Goal: Information Seeking & Learning: Understand process/instructions

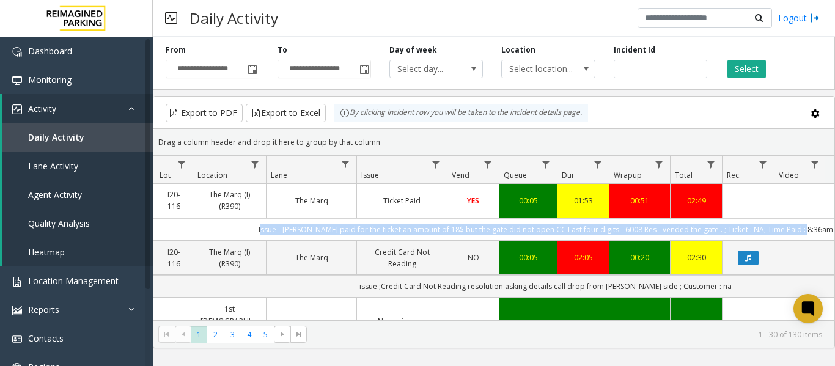
drag, startPoint x: 437, startPoint y: 227, endPoint x: 815, endPoint y: 225, distance: 377.6
click at [815, 225] on td "Issue - [PERSON_NAME] paid for the ticket an amount of 18$ but the gate did not…" at bounding box center [546, 229] width 1102 height 23
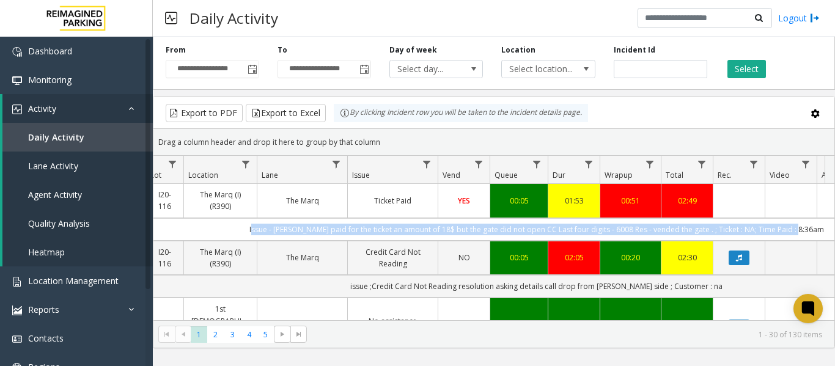
click at [238, 222] on td "Issue - [PERSON_NAME] paid for the ticket an amount of 18$ but the gate did not…" at bounding box center [536, 229] width 1102 height 23
click at [56, 276] on span "Location Management" at bounding box center [73, 281] width 90 height 12
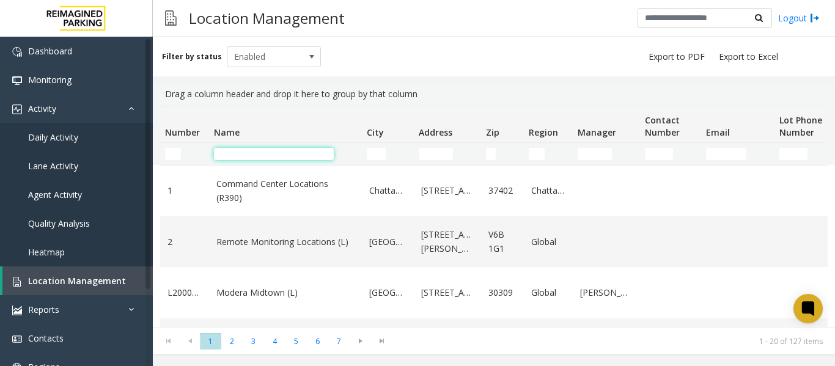
click at [280, 154] on input "Name Filter" at bounding box center [274, 154] width 120 height 12
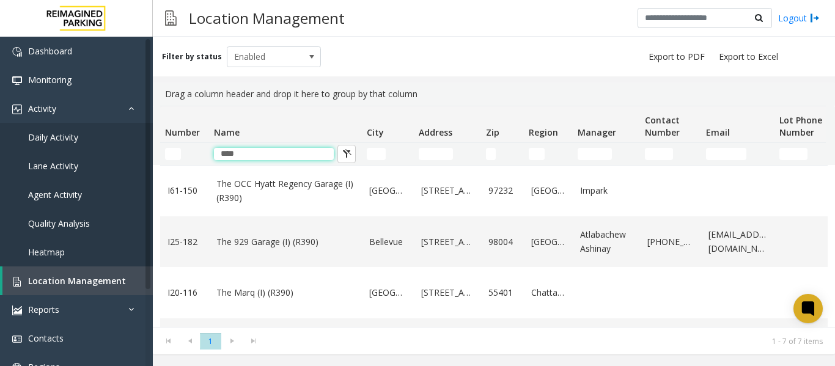
type input "***"
click at [54, 139] on span "Daily Activity" at bounding box center [53, 137] width 50 height 12
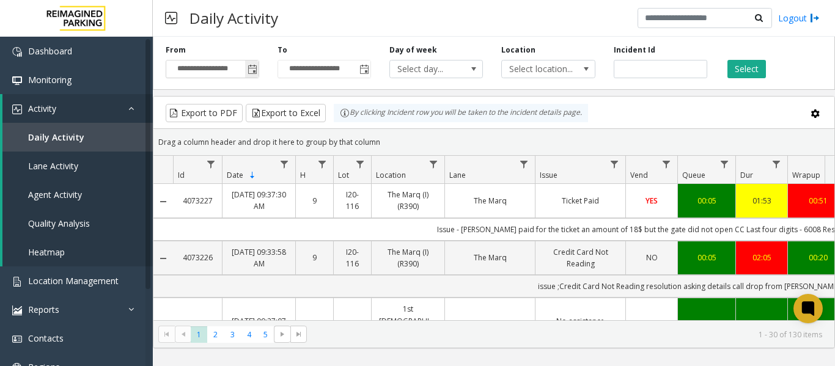
click at [250, 71] on span "Toggle popup" at bounding box center [252, 70] width 10 height 10
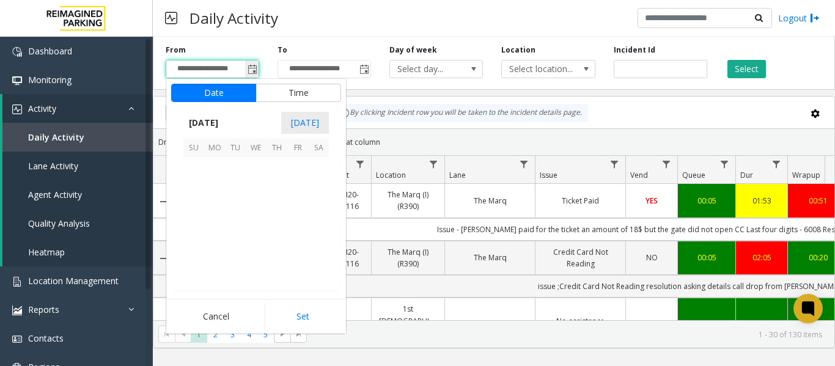
scroll to position [219293, 0]
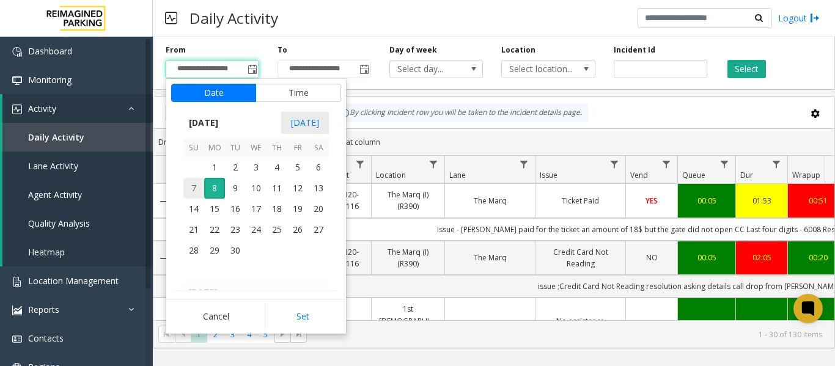
click at [194, 189] on span "7" at bounding box center [193, 188] width 21 height 21
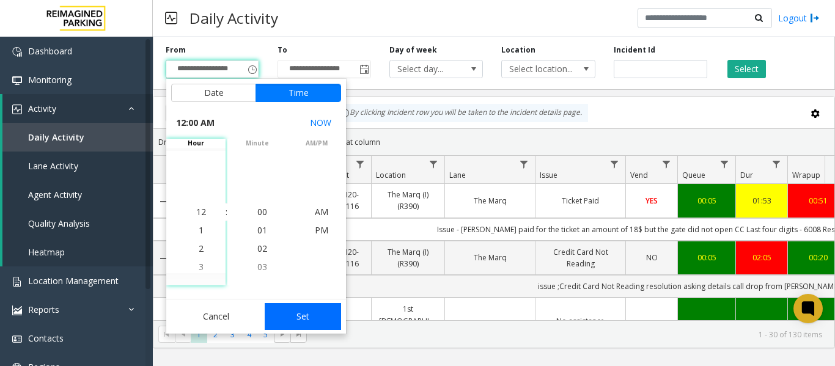
click at [314, 318] on button "Set" at bounding box center [303, 316] width 77 height 27
type input "**********"
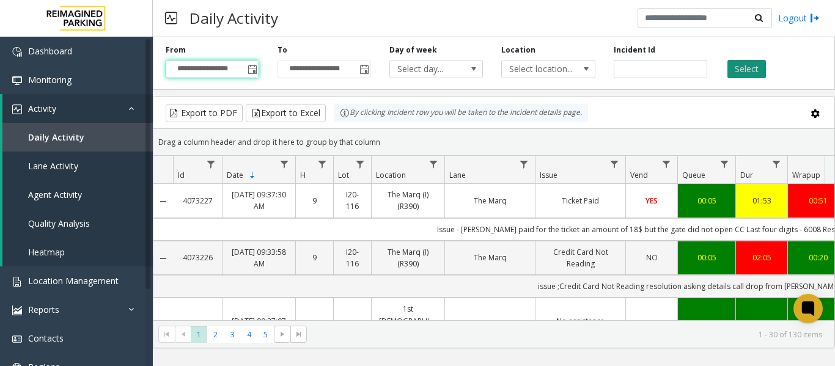
click at [745, 62] on button "Select" at bounding box center [746, 69] width 38 height 18
drag, startPoint x: 403, startPoint y: 225, endPoint x: 435, endPoint y: 229, distance: 32.6
click at [435, 229] on td "Issue - [PERSON_NAME] paid for the ticket an amount of 18$ but the gate did not…" at bounding box center [724, 229] width 1102 height 23
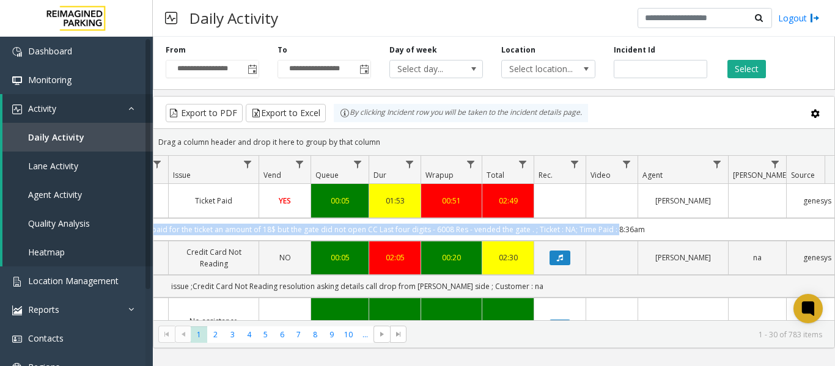
scroll to position [0, 450]
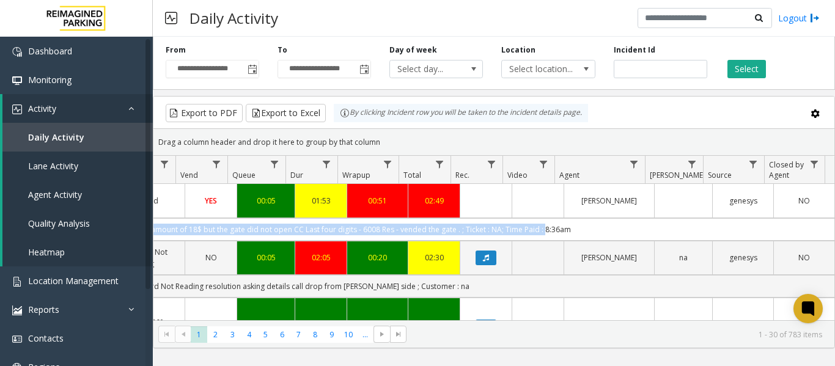
drag, startPoint x: 415, startPoint y: 218, endPoint x: 772, endPoint y: 224, distance: 356.3
click at [772, 224] on td "Issue - [PERSON_NAME] paid for the ticket an amount of 18$ but the gate did not…" at bounding box center [283, 229] width 1102 height 23
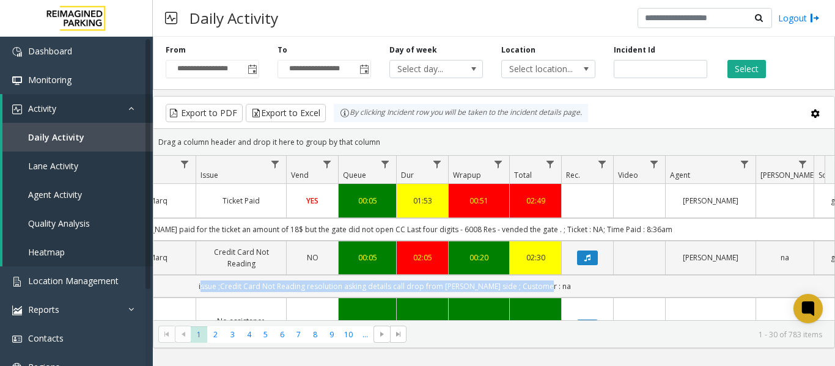
scroll to position [0, 279]
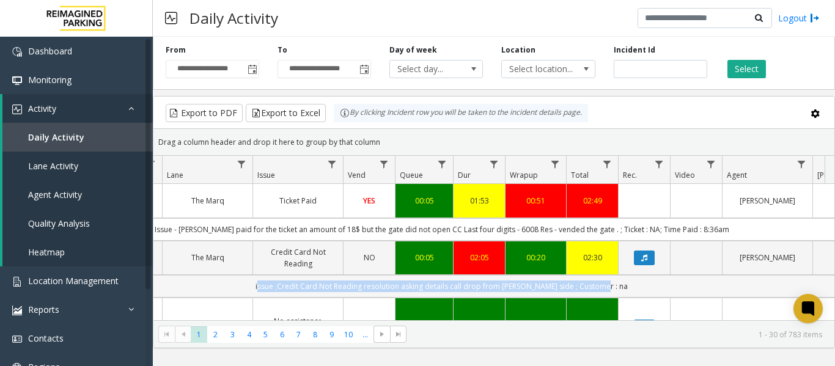
drag, startPoint x: 468, startPoint y: 284, endPoint x: 160, endPoint y: 288, distance: 308.0
click at [160, 288] on td "issue ;Credit Card Not Reading resolution asking details call drop from [PERSON…" at bounding box center [442, 286] width 1102 height 23
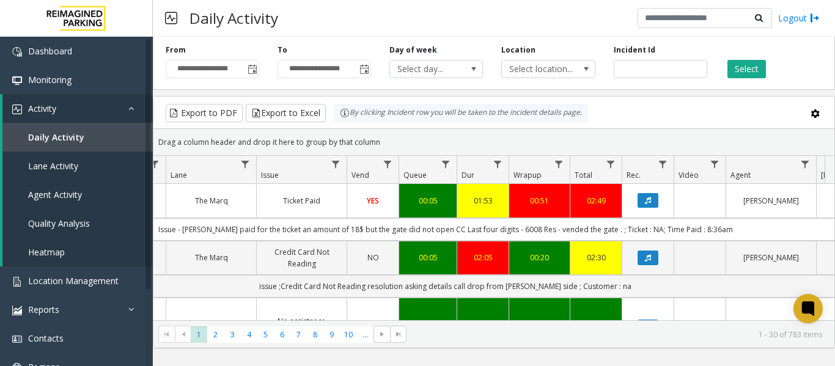
click at [525, 229] on td "Issue - [PERSON_NAME] paid for the ticket an amount of 18$ but the gate did not…" at bounding box center [445, 229] width 1102 height 23
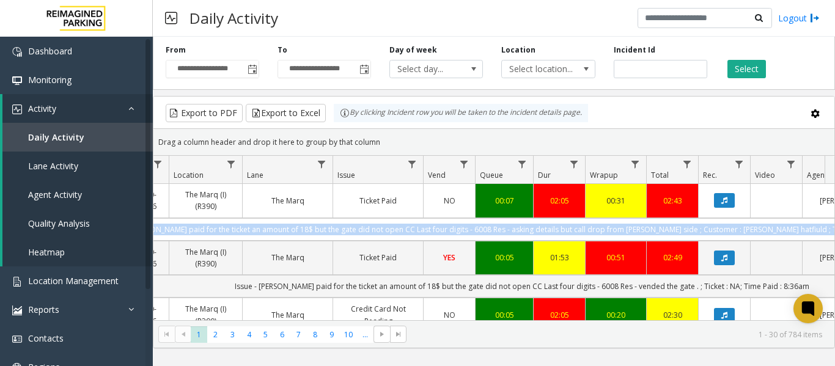
scroll to position [0, 131]
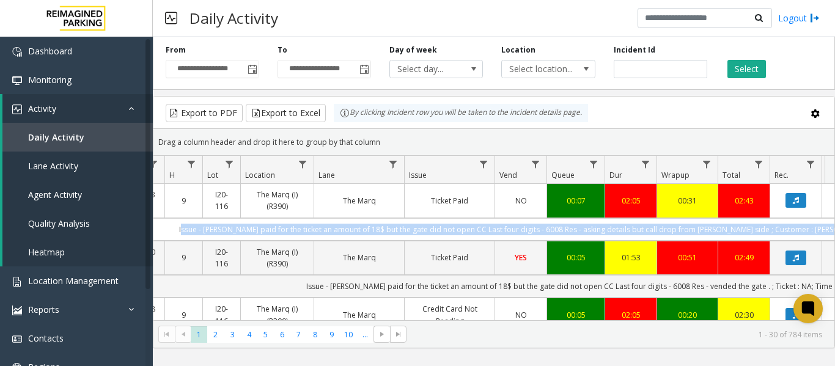
drag, startPoint x: 808, startPoint y: 230, endPoint x: 187, endPoint y: 225, distance: 621.4
click at [187, 225] on td "Issue - [PERSON_NAME] paid for the ticket an amount of 18$ but the gate did not…" at bounding box center [593, 229] width 1102 height 23
click at [225, 230] on td "Issue - [PERSON_NAME] paid for the ticket an amount of 18$ but the gate did not…" at bounding box center [593, 229] width 1102 height 23
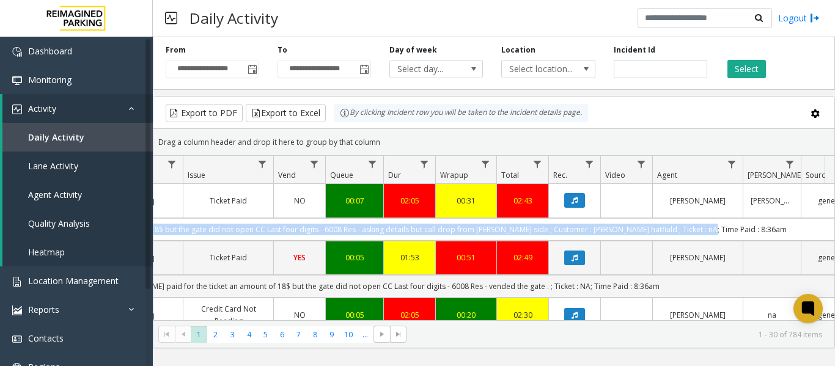
scroll to position [0, 420]
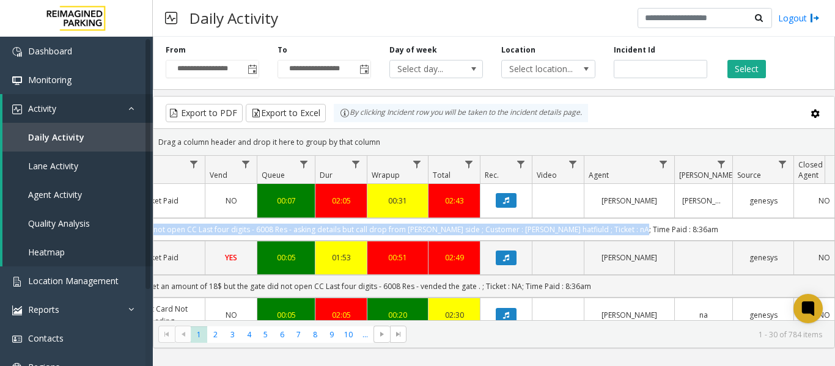
drag, startPoint x: 225, startPoint y: 230, endPoint x: 822, endPoint y: 223, distance: 597.0
click at [822, 223] on td "Issue - [PERSON_NAME] paid for the ticket an amount of 18$ but the gate did not…" at bounding box center [304, 229] width 1102 height 23
click at [686, 233] on td "Issue - [PERSON_NAME] paid for the ticket an amount of 18$ but the gate did not…" at bounding box center [304, 229] width 1102 height 23
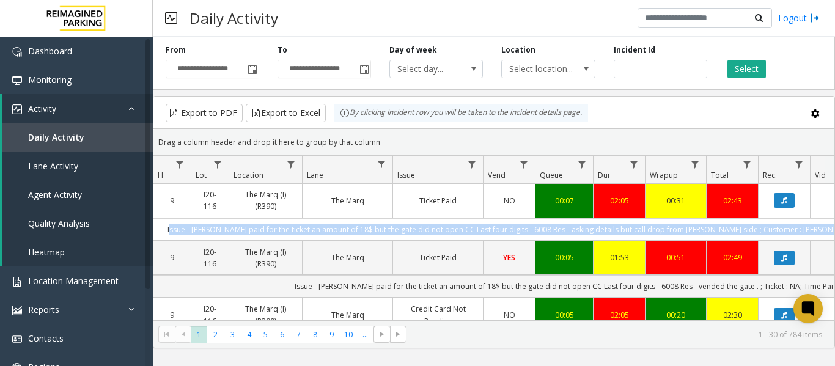
scroll to position [0, 82]
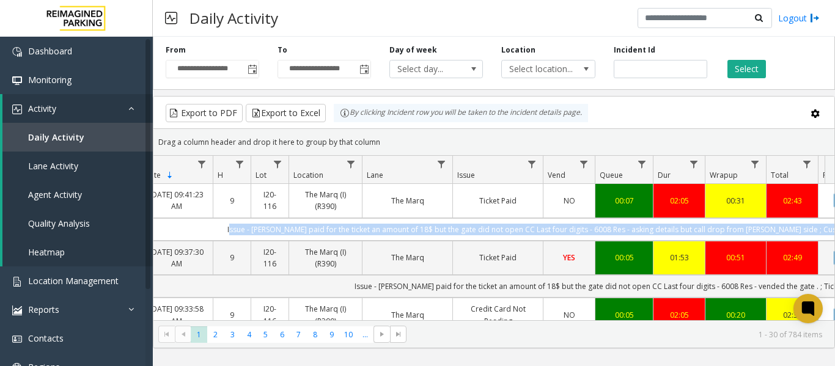
drag, startPoint x: 682, startPoint y: 227, endPoint x: 157, endPoint y: 232, distance: 524.9
click at [157, 232] on td "Issue - [PERSON_NAME] paid for the ticket an amount of 18$ but the gate did not…" at bounding box center [641, 229] width 1102 height 23
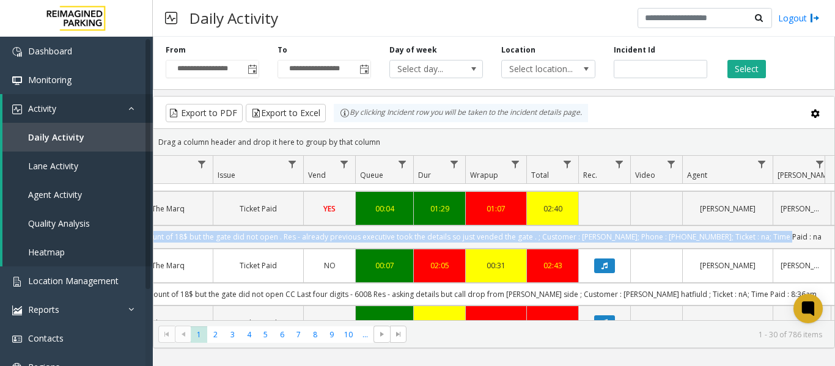
scroll to position [0, 324]
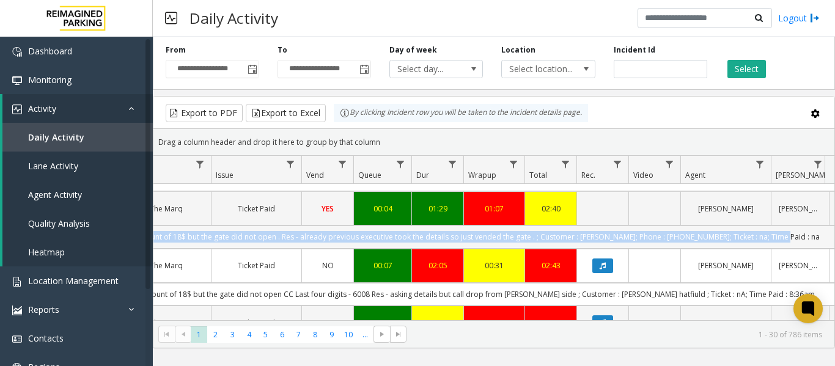
drag, startPoint x: 241, startPoint y: 233, endPoint x: 810, endPoint y: 233, distance: 568.8
click at [810, 233] on td "Issue - [PERSON_NAME] paid for the ticket an amount of 18$ but the gate did not…" at bounding box center [400, 236] width 1102 height 23
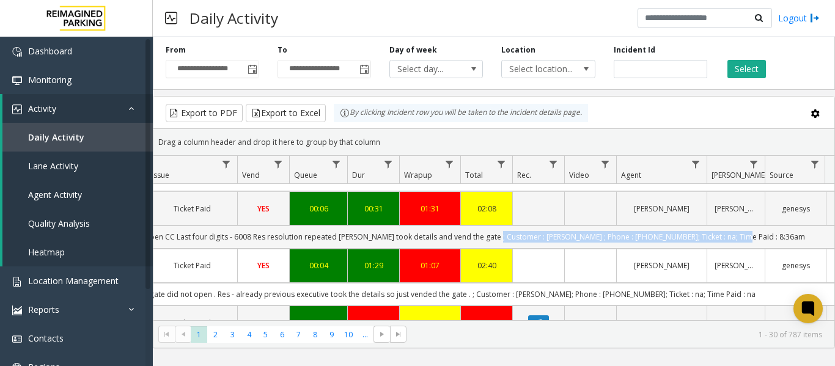
scroll to position [0, 410]
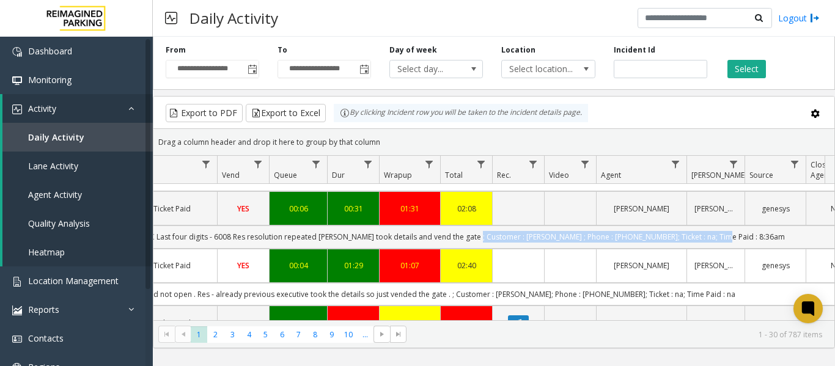
drag, startPoint x: 588, startPoint y: 237, endPoint x: 814, endPoint y: 228, distance: 226.3
click at [814, 228] on td "Issue - [PERSON_NAME] paid for the ticket an amount of 18$ but the gate did not…" at bounding box center [316, 236] width 1102 height 23
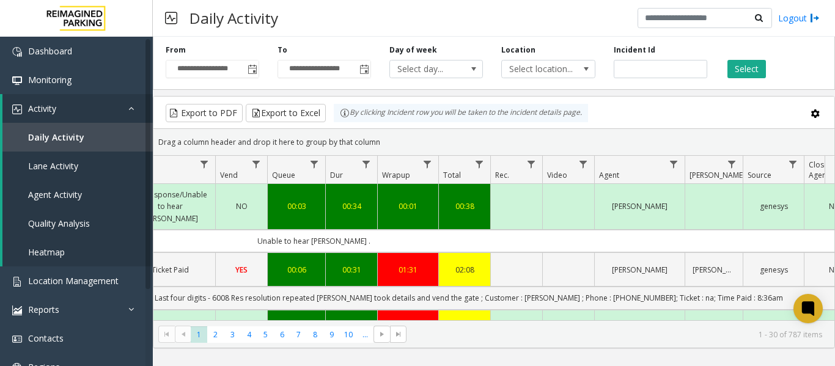
click at [460, 234] on td "Unable to hear [PERSON_NAME] ." at bounding box center [314, 241] width 1102 height 23
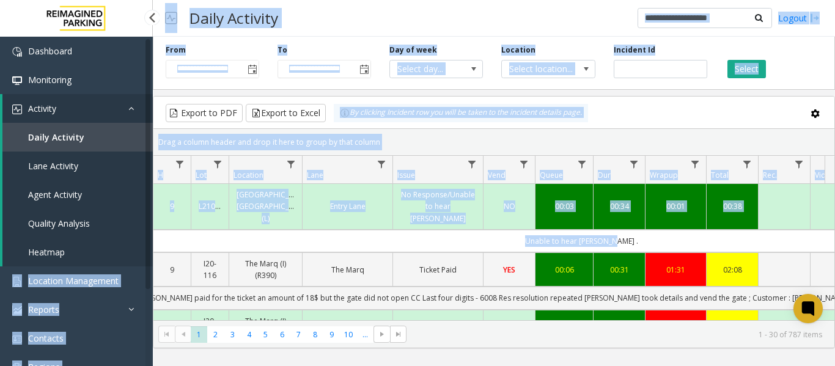
scroll to position [0, 0]
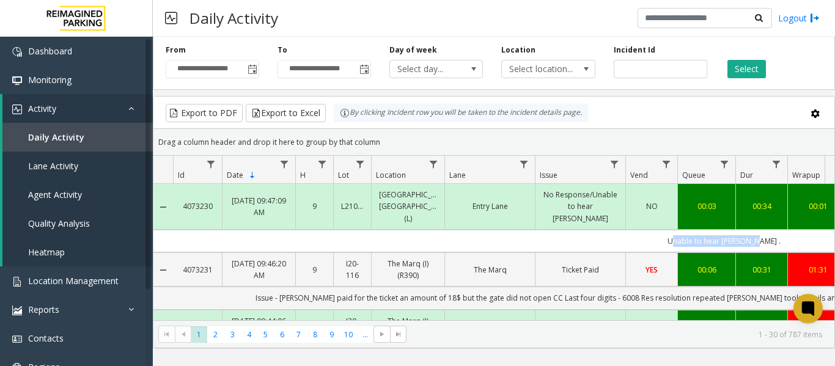
drag, startPoint x: 460, startPoint y: 234, endPoint x: 176, endPoint y: 235, distance: 284.1
click at [176, 235] on td "Unable to hear [PERSON_NAME] ." at bounding box center [724, 241] width 1102 height 23
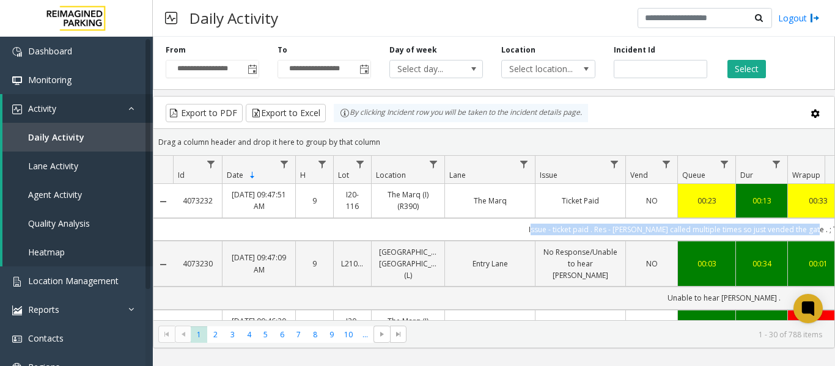
scroll to position [0, 183]
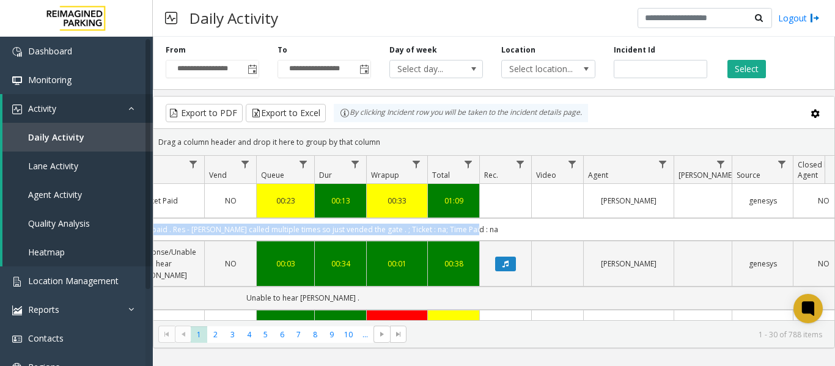
drag, startPoint x: 519, startPoint y: 232, endPoint x: 830, endPoint y: 222, distance: 311.8
click at [830, 222] on div "4073232 [DATE] 09:47:51 AM 9 I20-116 The Marq (I) (R390) The Marq Ticket Paid N…" at bounding box center [493, 260] width 681 height 153
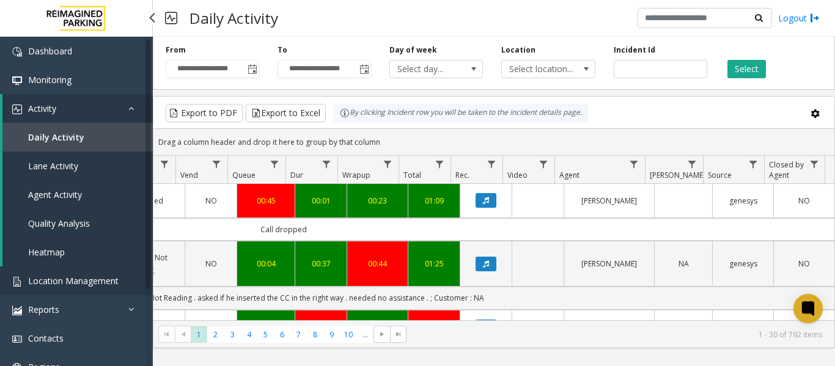
click at [45, 276] on span "Location Management" at bounding box center [73, 281] width 90 height 12
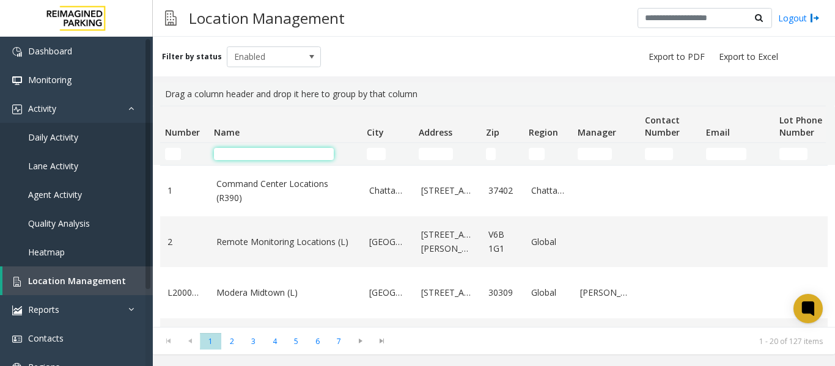
click at [255, 157] on input "Name Filter" at bounding box center [274, 154] width 120 height 12
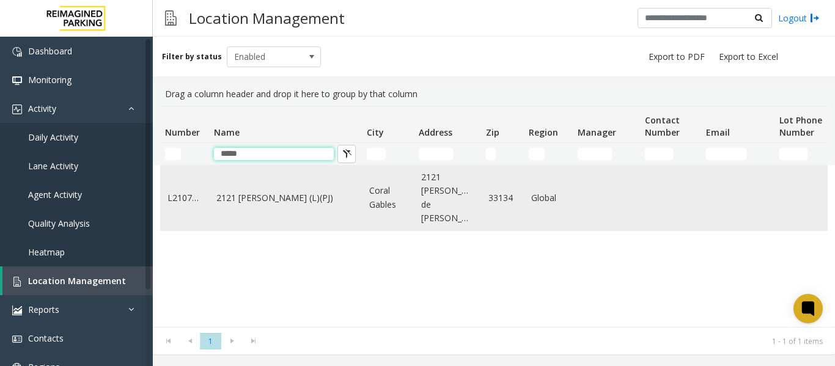
type input "*****"
click at [263, 200] on td "2121 [PERSON_NAME] (L)(PJ)" at bounding box center [285, 198] width 153 height 65
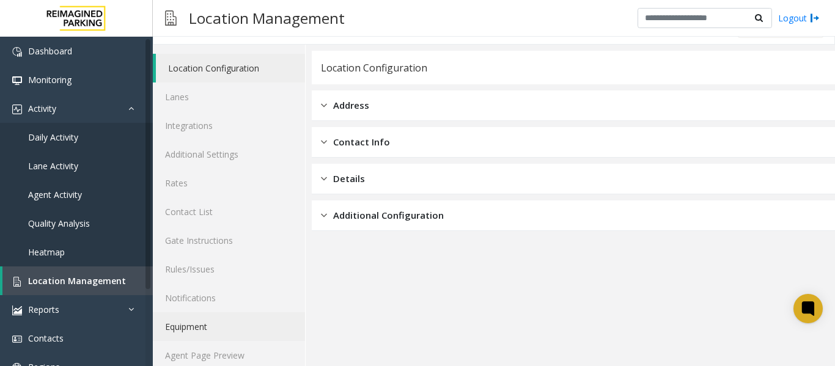
scroll to position [37, 0]
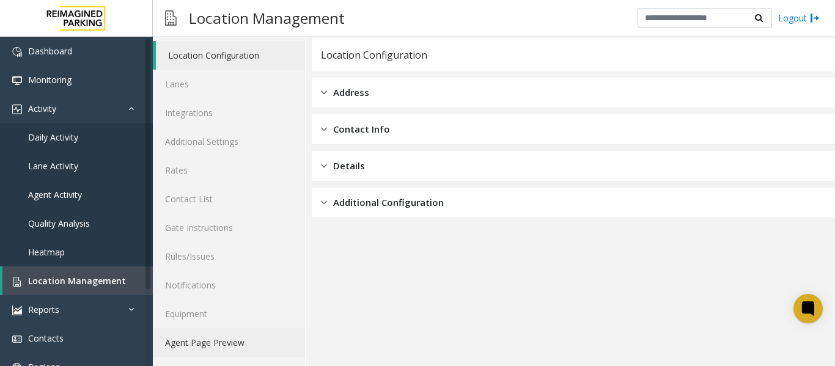
click at [218, 346] on link "Agent Page Preview" at bounding box center [229, 342] width 152 height 29
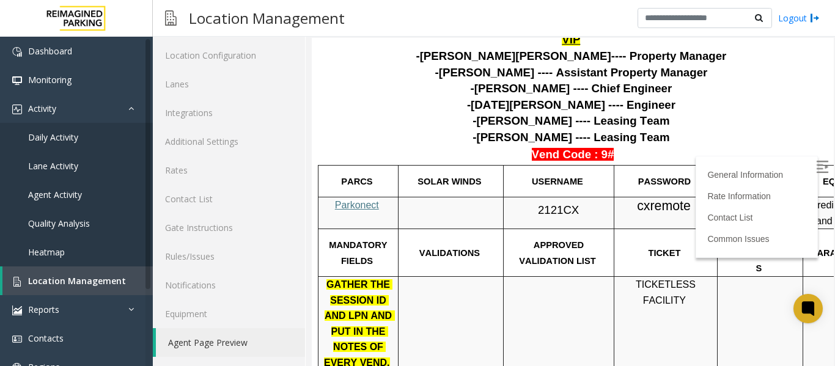
scroll to position [428, 0]
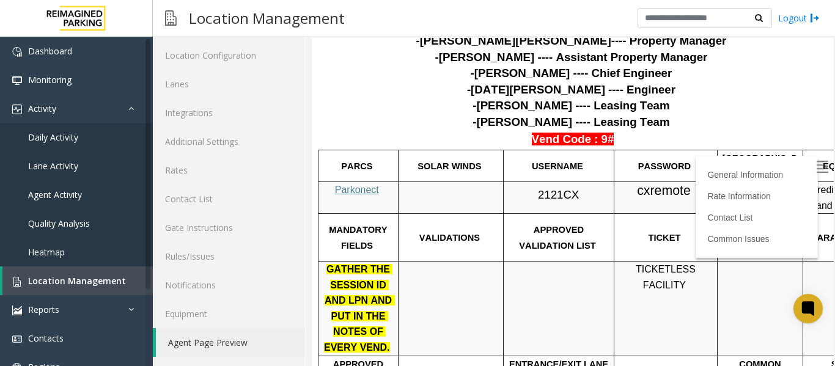
click at [348, 185] on span "Parkonect" at bounding box center [357, 190] width 44 height 10
drag, startPoint x: 580, startPoint y: 141, endPoint x: 532, endPoint y: 136, distance: 48.5
click at [532, 182] on p "2121CX" at bounding box center [558, 193] width 101 height 22
copy p "2121CX"
drag, startPoint x: 688, startPoint y: 141, endPoint x: 635, endPoint y: 143, distance: 53.2
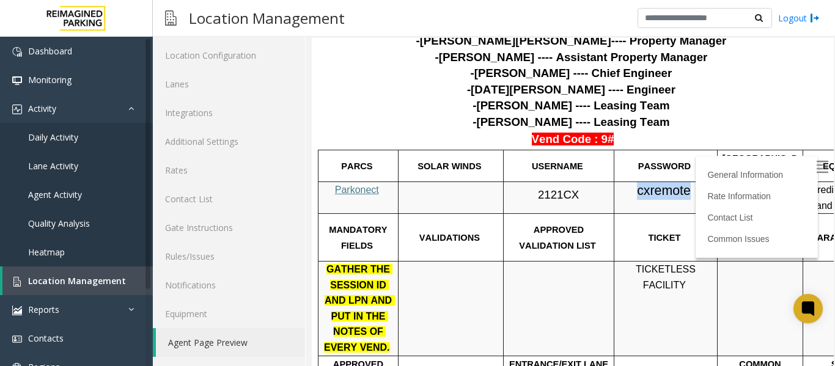
click at [635, 182] on p "cxremote" at bounding box center [665, 191] width 94 height 18
copy span "cxremote"
click at [79, 276] on span "Location Management" at bounding box center [77, 281] width 98 height 12
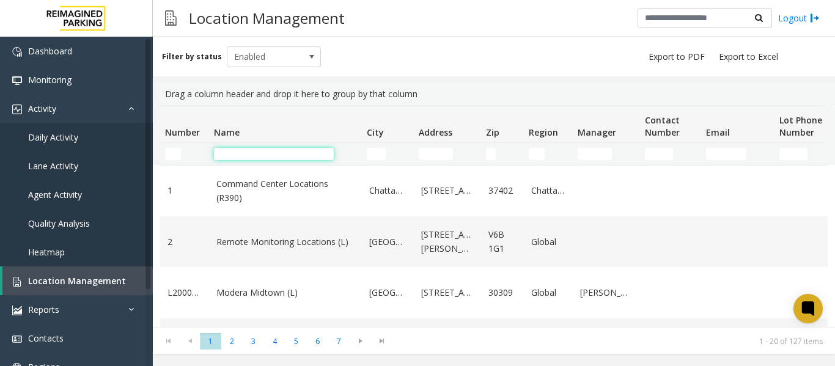
click at [230, 155] on input "Name Filter" at bounding box center [274, 154] width 120 height 12
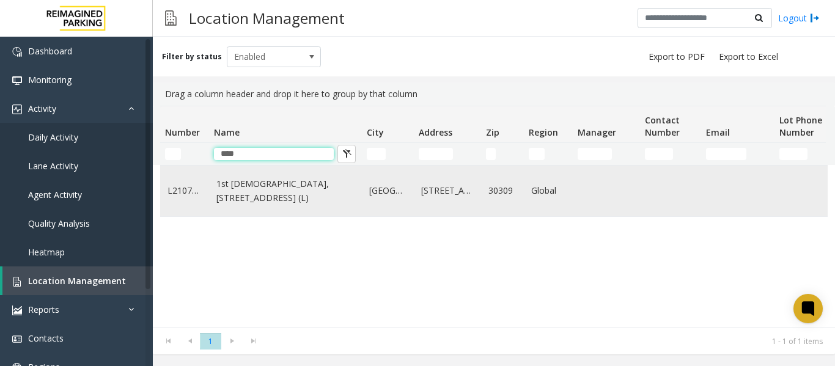
type input "****"
click at [269, 197] on link "1st [DEMOGRAPHIC_DATA], [STREET_ADDRESS] (L)" at bounding box center [285, 190] width 138 height 27
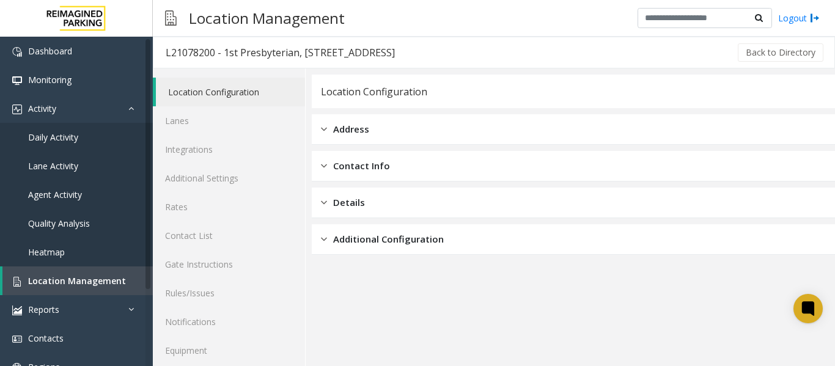
scroll to position [37, 0]
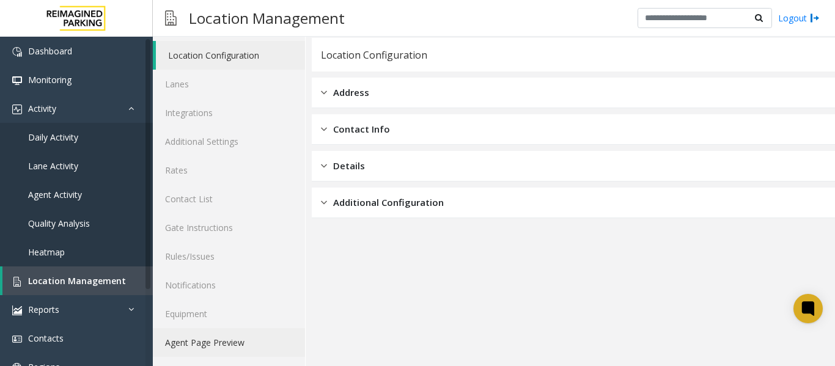
click at [232, 345] on link "Agent Page Preview" at bounding box center [229, 342] width 152 height 29
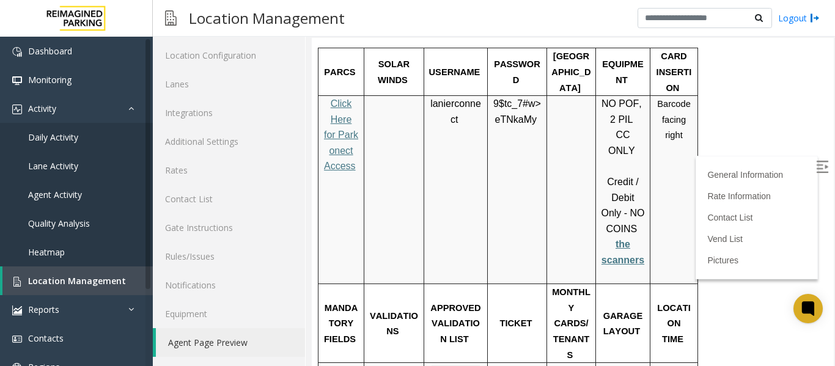
scroll to position [1711, 0]
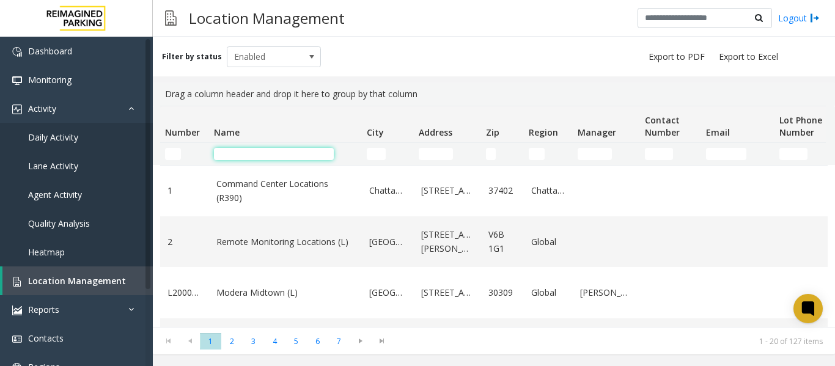
click at [267, 153] on input "Name Filter" at bounding box center [274, 154] width 120 height 12
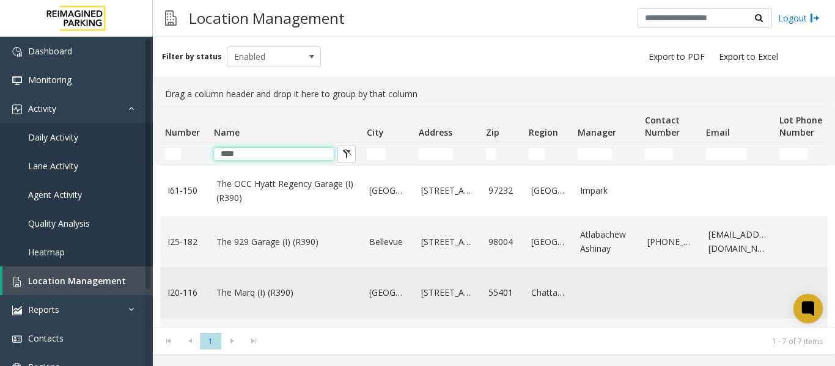
type input "***"
click at [284, 285] on td "The Marq (I) (R390)" at bounding box center [285, 292] width 153 height 51
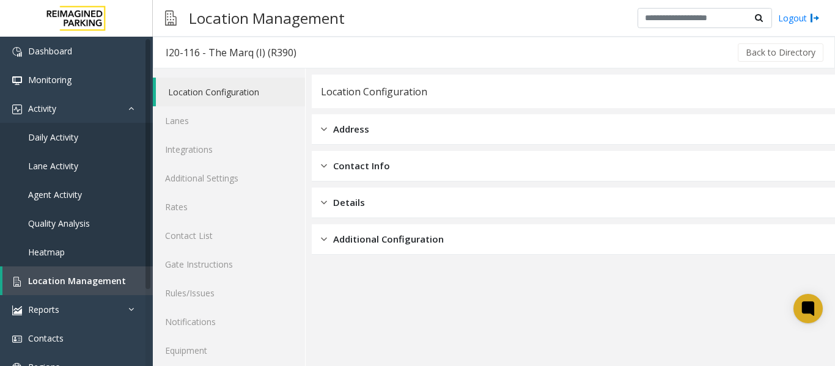
scroll to position [37, 0]
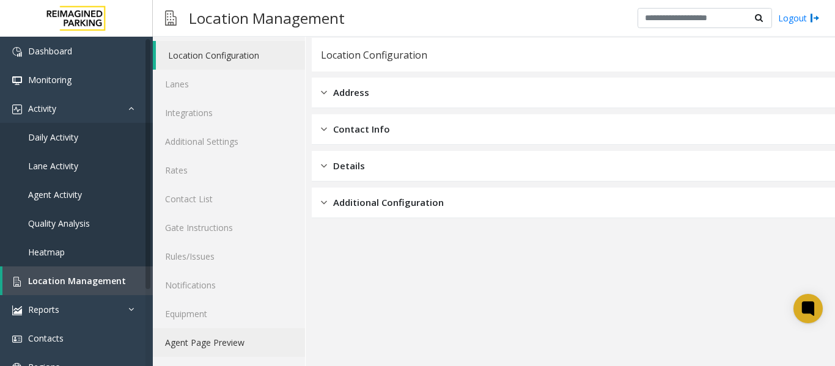
click at [213, 346] on link "Agent Page Preview" at bounding box center [229, 342] width 152 height 29
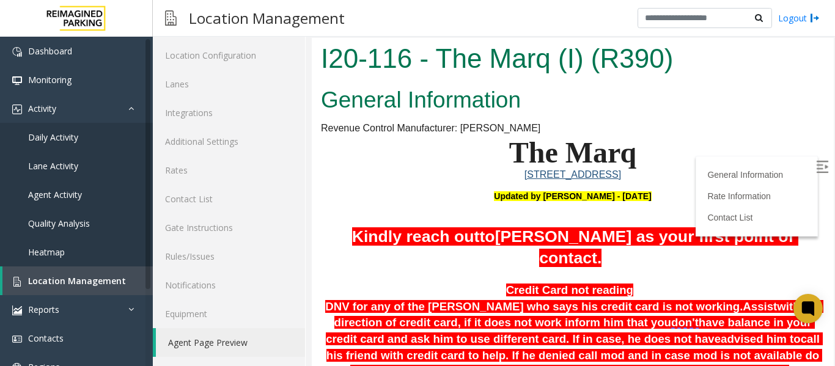
click at [554, 15] on div "Location Management Logout" at bounding box center [494, 18] width 682 height 37
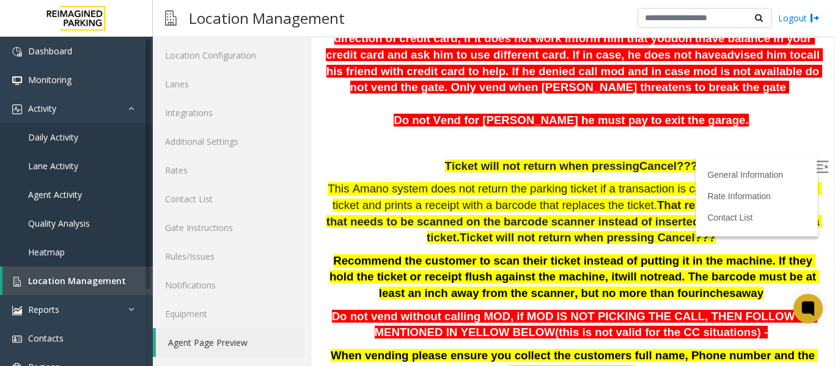
scroll to position [306, 0]
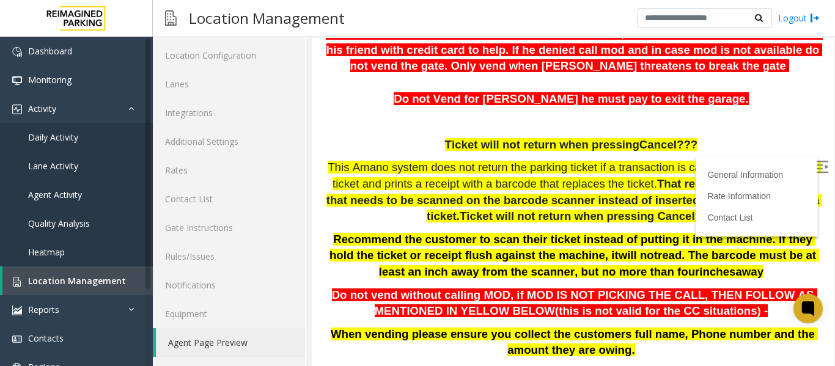
click at [816, 168] on img at bounding box center [822, 167] width 12 height 12
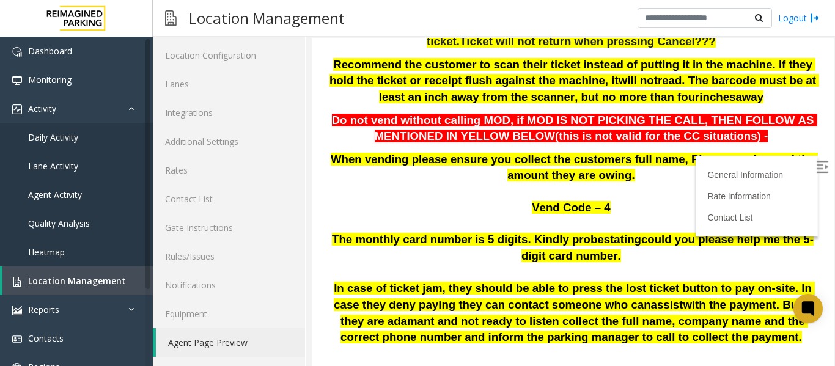
scroll to position [550, 0]
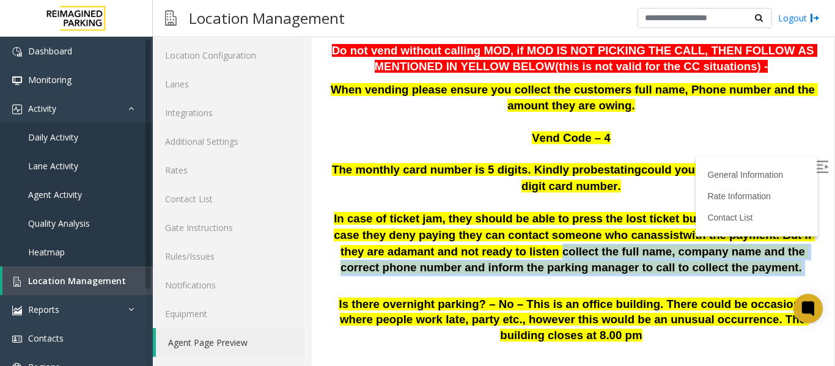
drag, startPoint x: 418, startPoint y: 250, endPoint x: 810, endPoint y: 260, distance: 392.4
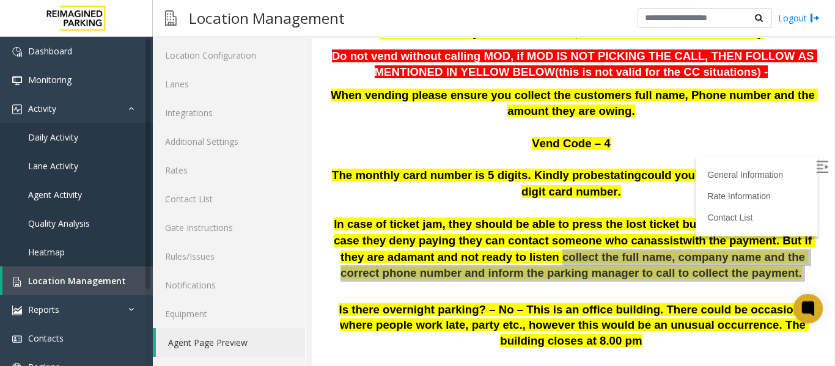
scroll to position [540, 0]
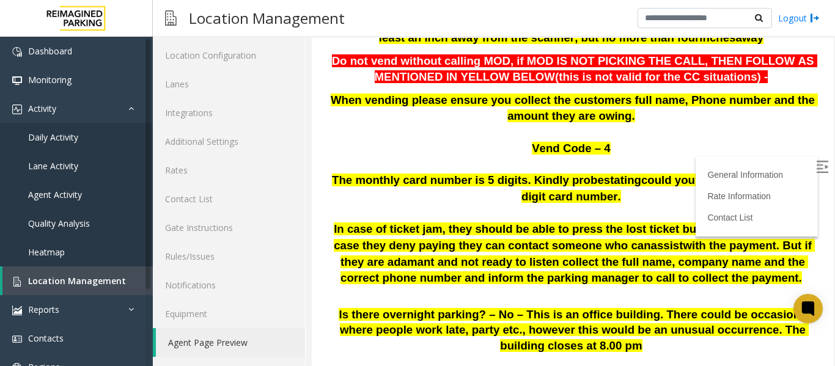
click at [470, 190] on p "The monthly card number is 5 digits. Kindly probe stating could you please help…" at bounding box center [572, 188] width 503 height 32
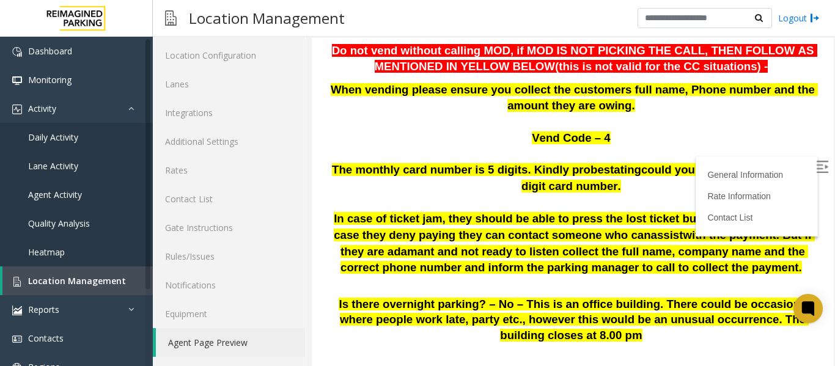
scroll to position [478, 0]
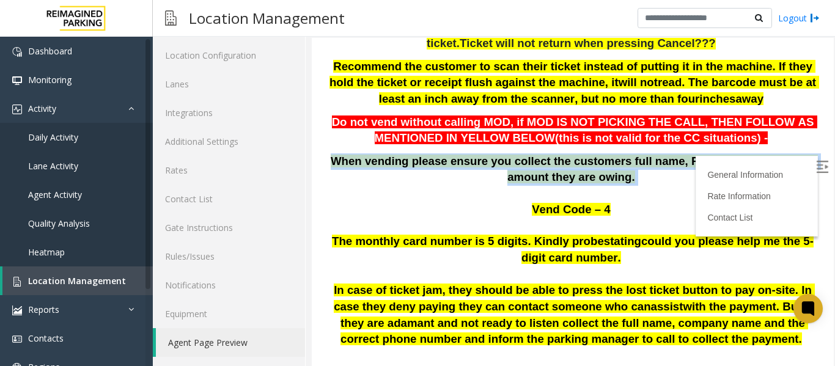
drag, startPoint x: 611, startPoint y: 178, endPoint x: 325, endPoint y: 164, distance: 286.3
click at [325, 164] on p "When vending please ensure you collect the customers full name, Phone number an…" at bounding box center [572, 169] width 503 height 32
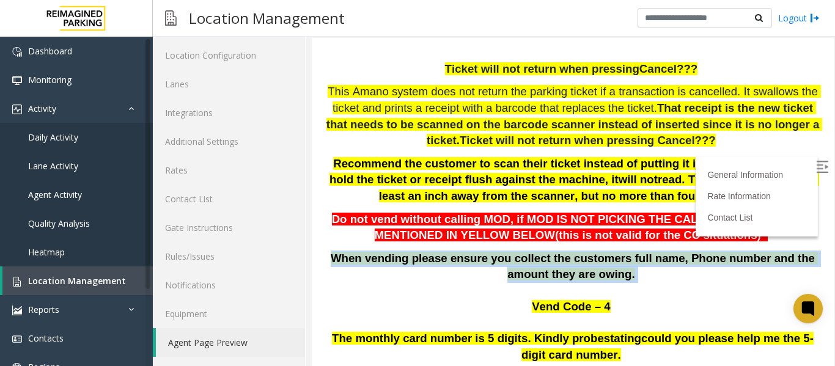
scroll to position [356, 0]
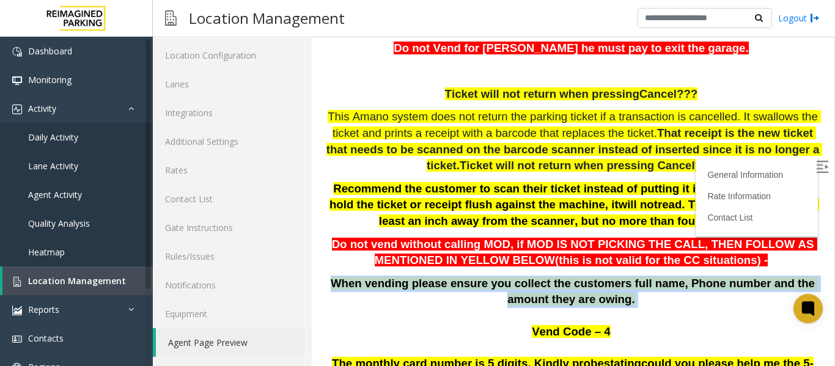
click at [635, 302] on p "When vending please ensure you collect the customers full name, Phone number an…" at bounding box center [572, 292] width 503 height 32
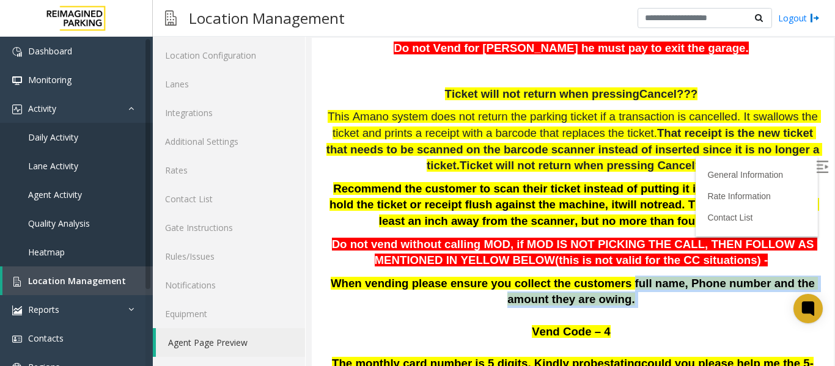
drag, startPoint x: 595, startPoint y: 279, endPoint x: 604, endPoint y: 298, distance: 21.3
click at [604, 298] on p "When vending please ensure you collect the customers full name, Phone number an…" at bounding box center [572, 292] width 503 height 32
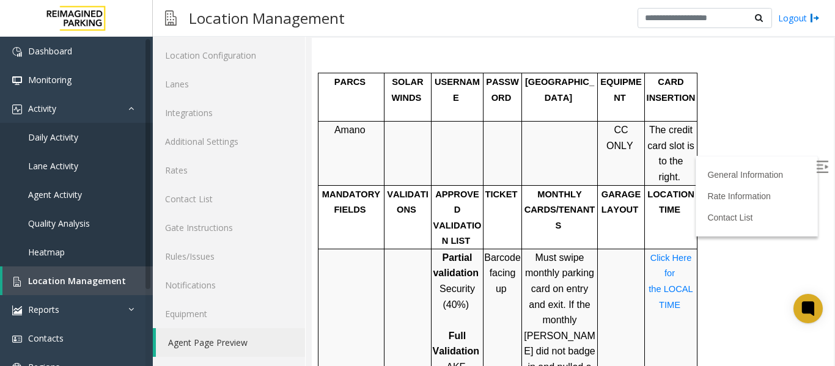
scroll to position [845, 0]
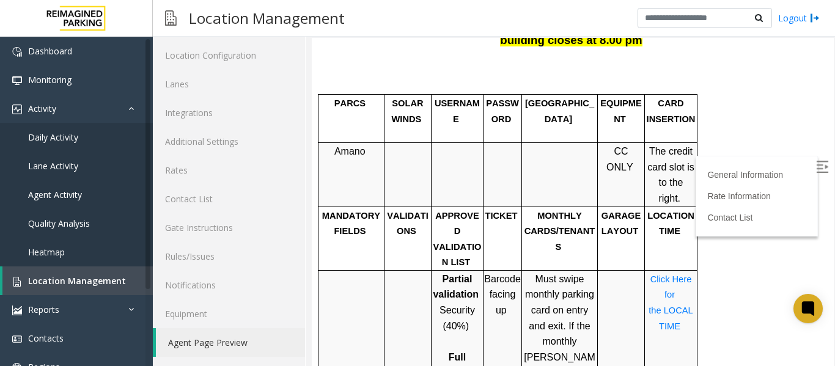
click at [664, 274] on span "Click Here for the LOCAL TIME" at bounding box center [671, 302] width 47 height 57
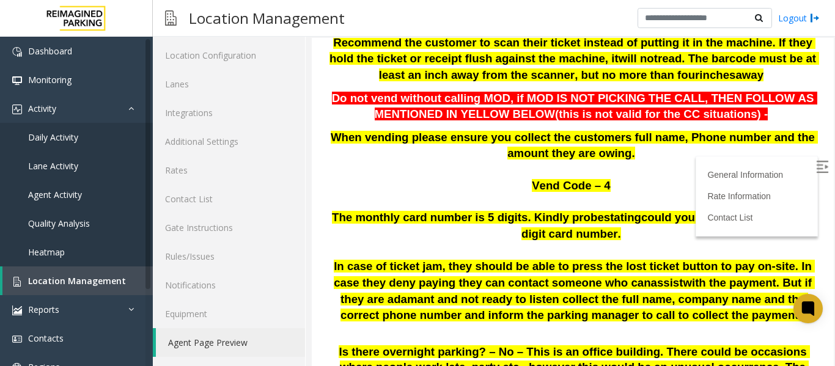
scroll to position [478, 0]
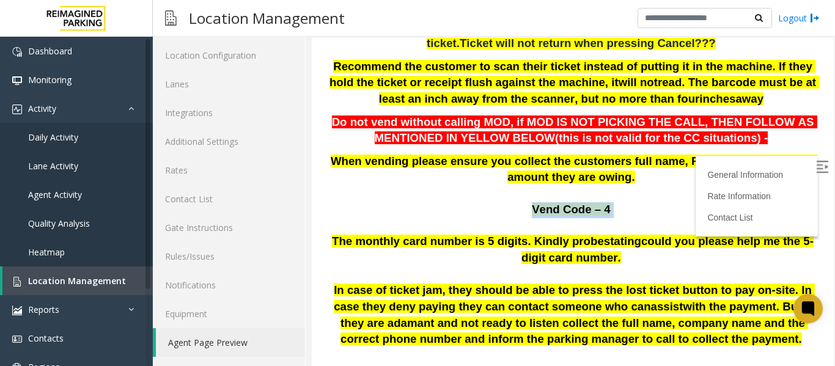
drag, startPoint x: 525, startPoint y: 207, endPoint x: 610, endPoint y: 213, distance: 85.1
click at [610, 213] on p "Vend Code – 4" at bounding box center [572, 210] width 503 height 16
click at [95, 279] on span "Location Management" at bounding box center [77, 281] width 98 height 12
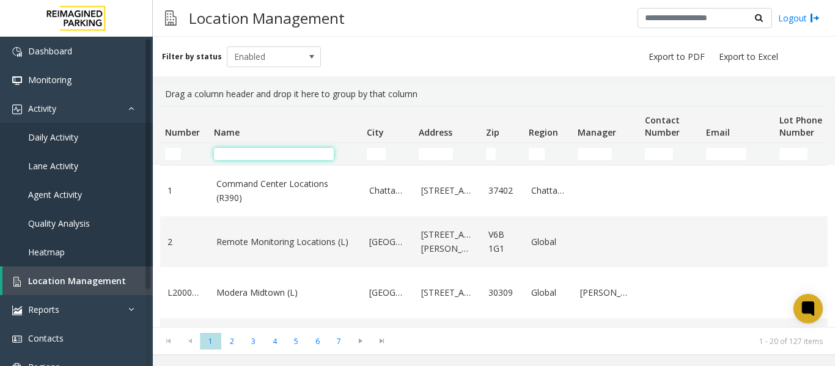
click at [250, 154] on input "Name Filter" at bounding box center [274, 154] width 120 height 12
type input "**********"
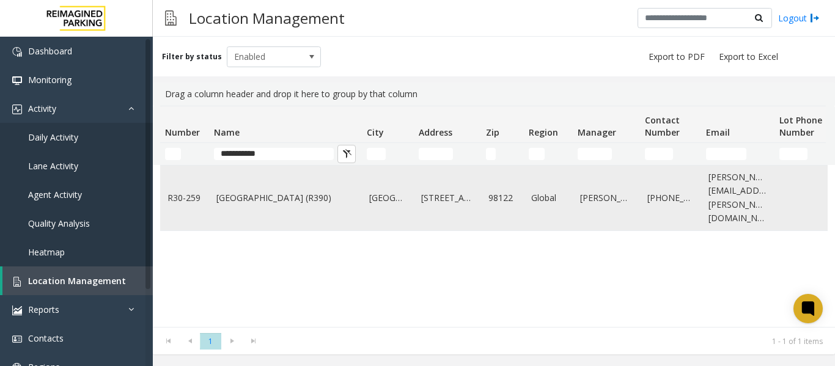
click at [247, 191] on link "[GEOGRAPHIC_DATA] (R390)" at bounding box center [285, 197] width 138 height 13
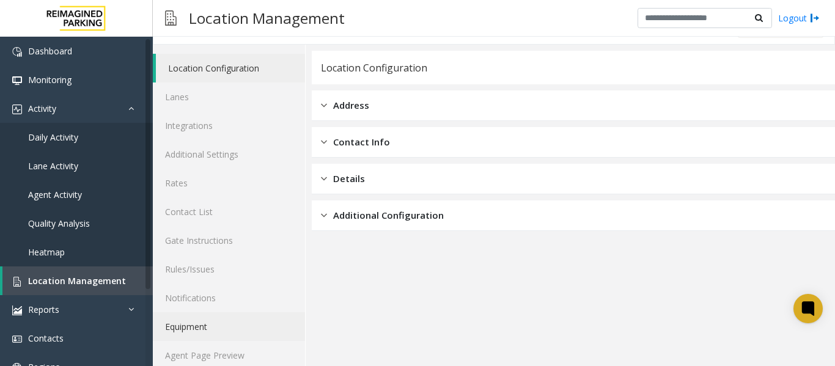
scroll to position [37, 0]
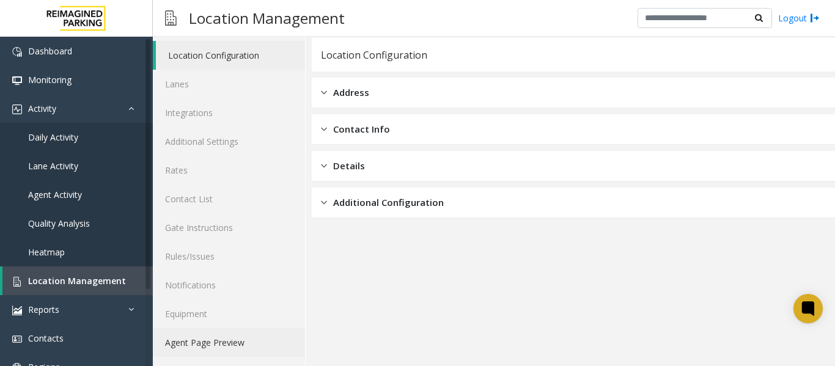
click at [222, 343] on link "Agent Page Preview" at bounding box center [229, 342] width 152 height 29
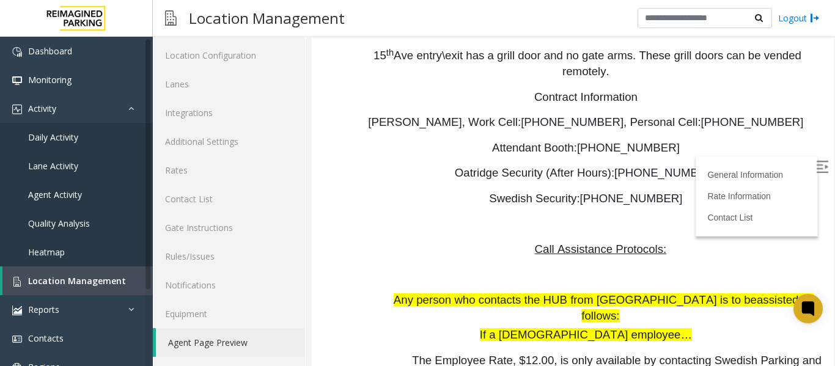
scroll to position [2194, 0]
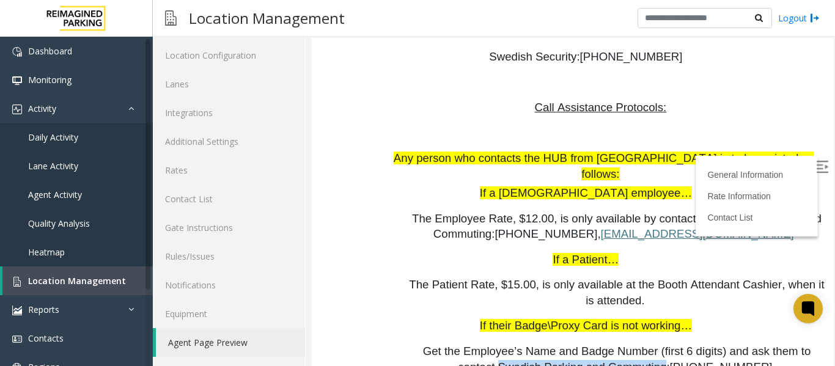
drag, startPoint x: 409, startPoint y: 219, endPoint x: 562, endPoint y: 216, distance: 153.4
click at [562, 344] on p "Get the Employee’s Name and Badge Number (first 6 digits) and ask them to conta…" at bounding box center [616, 367] width 415 height 47
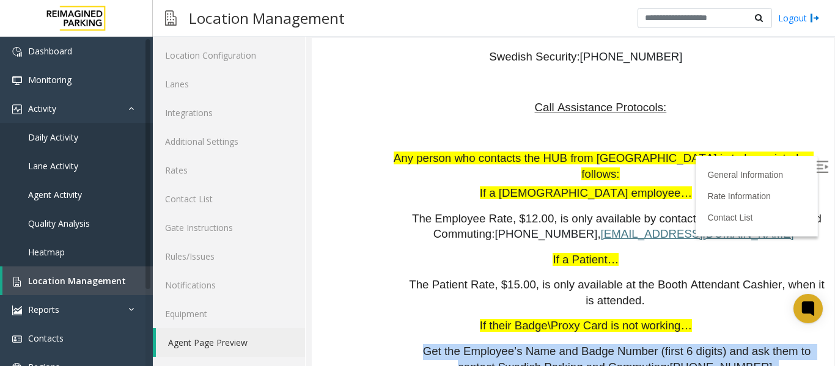
drag, startPoint x: 409, startPoint y: 204, endPoint x: 810, endPoint y: 225, distance: 400.7
click at [810, 225] on div "General Information 30259 - Cherry Hill (R390) General Information Cherry Hill …" at bounding box center [573, 87] width 522 height 4397
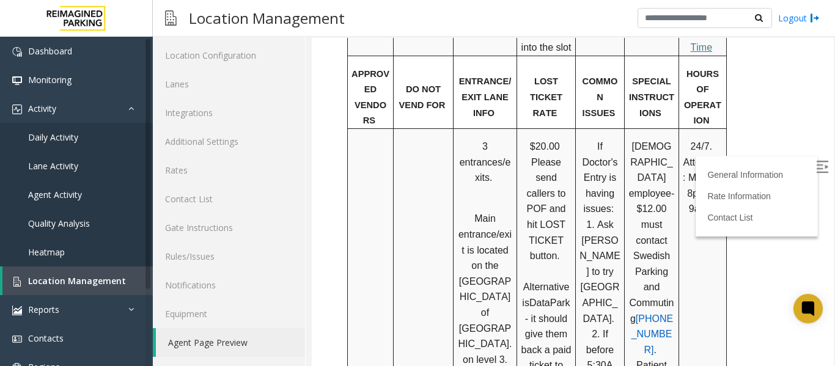
scroll to position [972, 0]
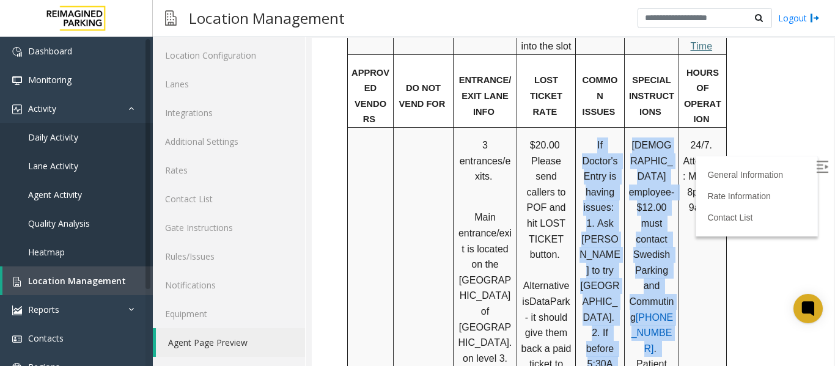
drag, startPoint x: 577, startPoint y: 98, endPoint x: 639, endPoint y: 277, distance: 189.0
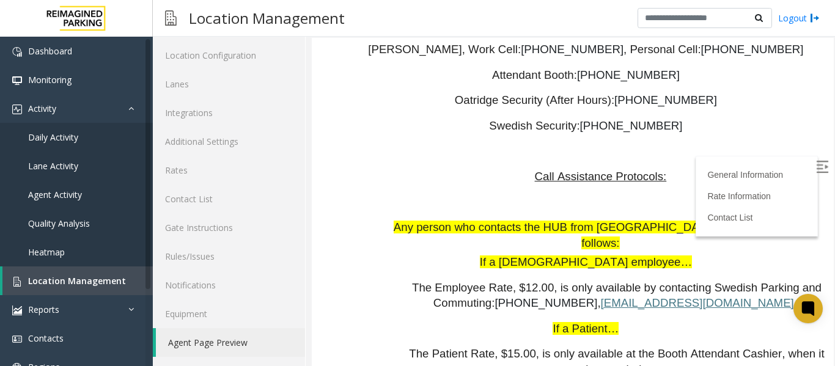
scroll to position [2194, 0]
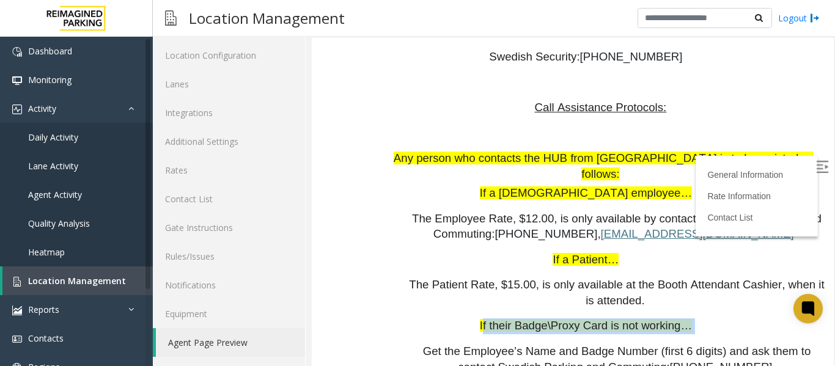
drag, startPoint x: 483, startPoint y: 175, endPoint x: 676, endPoint y: 175, distance: 193.7
click at [676, 318] on p "If their Badge\Proxy Card is not working…" at bounding box center [587, 326] width 474 height 16
click at [704, 318] on p "If their Badge\Proxy Card is not working…" at bounding box center [587, 326] width 474 height 16
drag, startPoint x: 681, startPoint y: 172, endPoint x: 480, endPoint y: 169, distance: 201.7
click at [480, 318] on p "If their Badge\Proxy Card is not working…" at bounding box center [587, 326] width 474 height 16
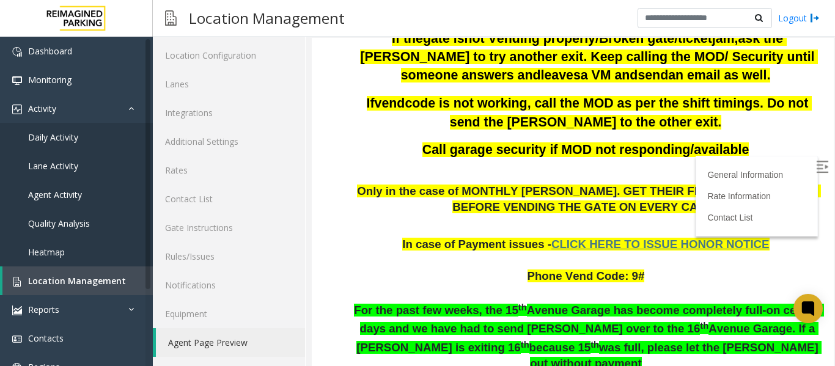
scroll to position [367, 0]
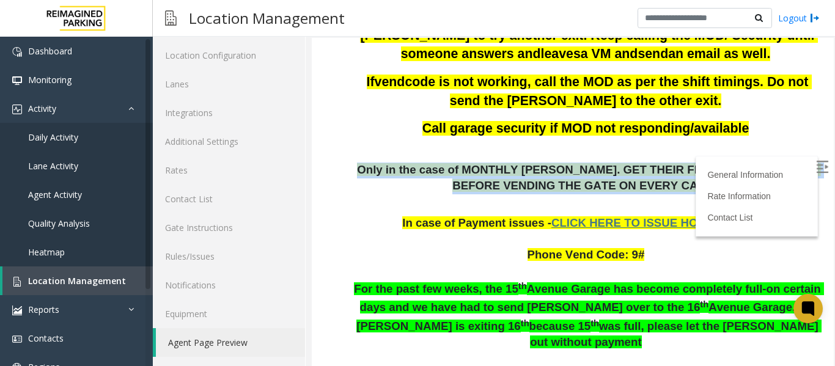
drag, startPoint x: 346, startPoint y: 171, endPoint x: 643, endPoint y: 183, distance: 296.6
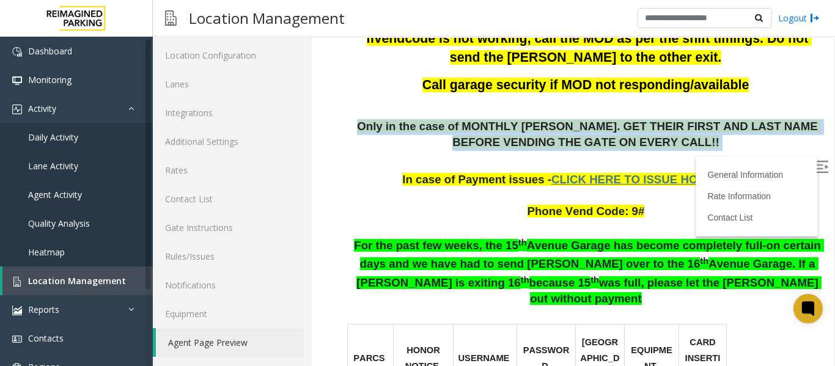
scroll to position [428, 0]
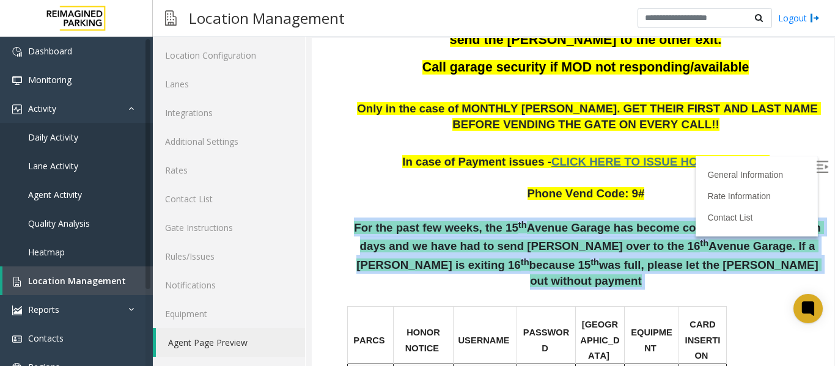
drag, startPoint x: 347, startPoint y: 225, endPoint x: 791, endPoint y: 265, distance: 446.0
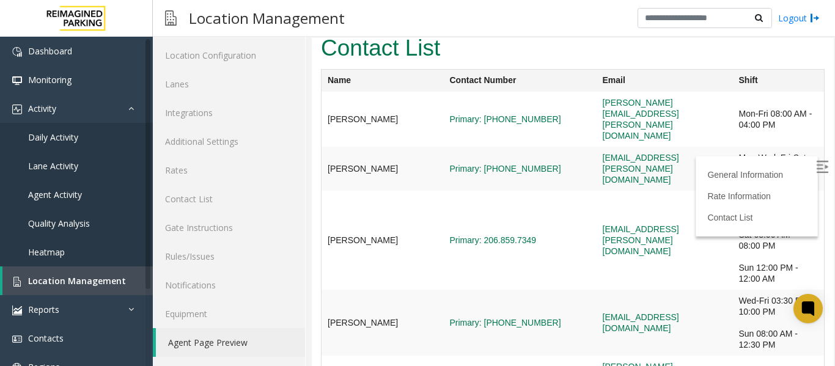
scroll to position [4879, 0]
